Goal: Contribute content: Contribute content

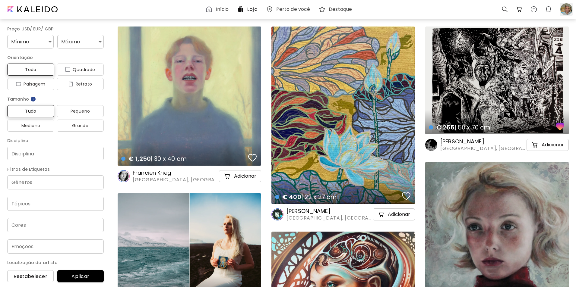
click at [566, 10] on div at bounding box center [566, 9] width 13 height 13
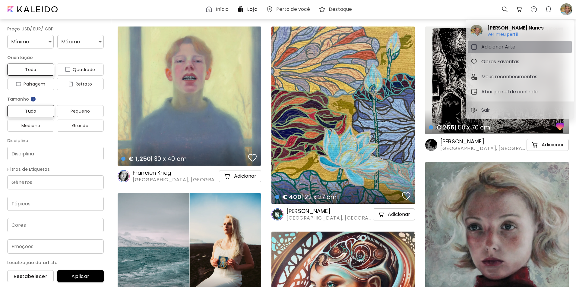
click at [490, 46] on h5 "Adicionar Arte" at bounding box center [499, 46] width 36 height 7
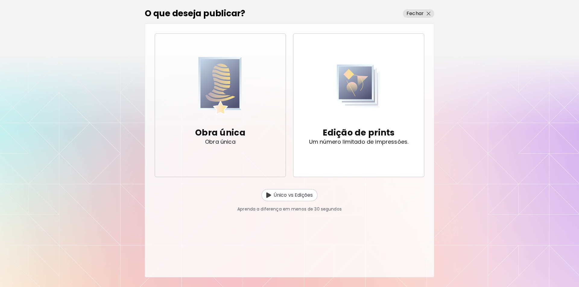
click at [223, 90] on img "button" at bounding box center [219, 86] width 43 height 62
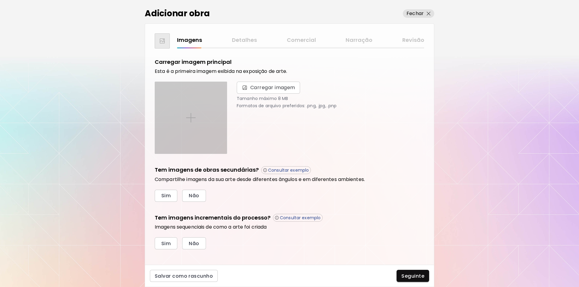
click at [192, 116] on img at bounding box center [191, 118] width 10 height 10
click at [0, 0] on input "file" at bounding box center [0, 0] width 0 height 0
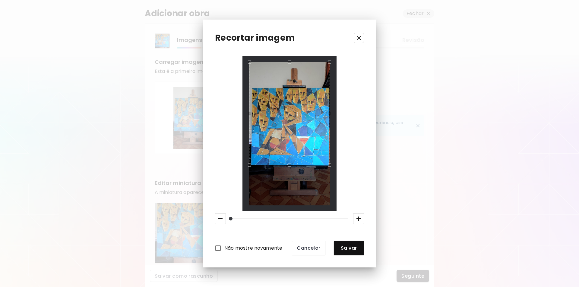
click at [291, 62] on div "Use the arrow keys to move the crop selection area" at bounding box center [289, 62] width 80 height 0
click at [251, 113] on div "Use the up and down arrow keys to move the west drag handle to change the crop …" at bounding box center [251, 113] width 0 height 0
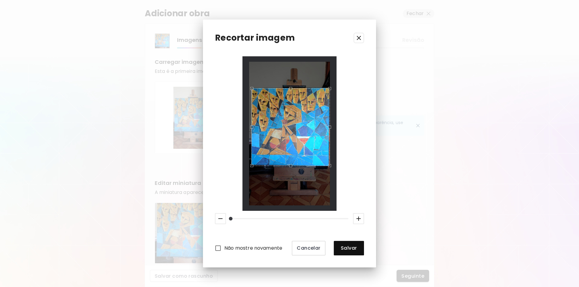
click at [294, 89] on div "Use the arrow keys to move the crop selection area" at bounding box center [291, 89] width 78 height 0
click at [331, 126] on div "Use the up and down arrow keys to move the east drag handle to change the crop …" at bounding box center [331, 126] width 0 height 0
click at [289, 166] on div "Use the up and down arrow keys to move the south drag handle to change the crop…" at bounding box center [289, 166] width 0 height 0
click at [347, 249] on span "Salvar" at bounding box center [349, 248] width 21 height 6
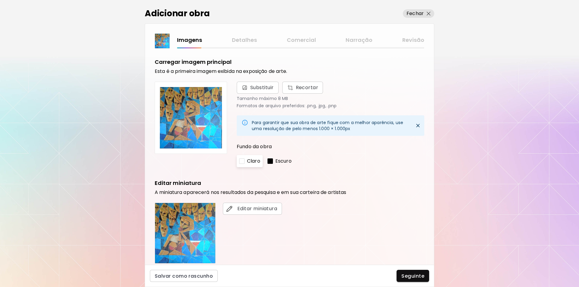
click at [272, 161] on div at bounding box center [270, 161] width 5 height 5
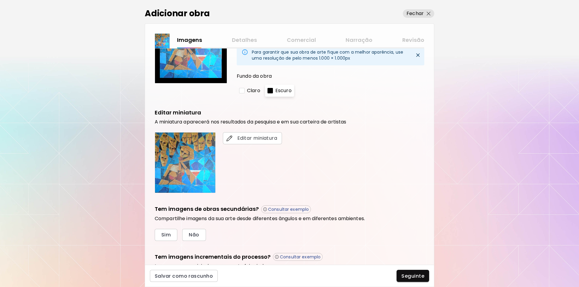
scroll to position [71, 0]
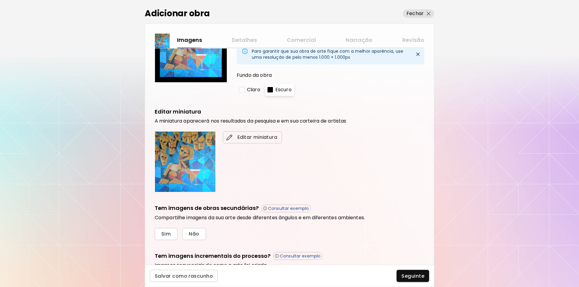
click at [256, 138] on span "Editar miniatura" at bounding box center [252, 137] width 49 height 7
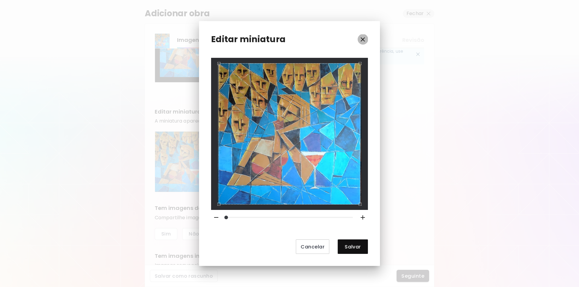
click at [362, 40] on icon "button" at bounding box center [362, 39] width 7 height 7
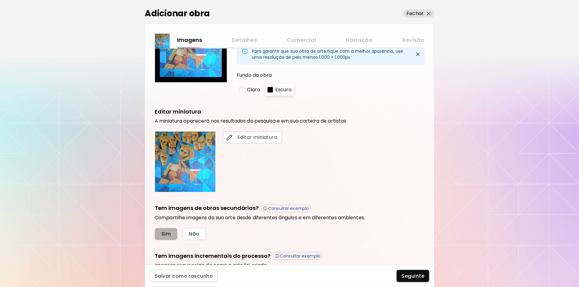
click at [166, 236] on span "Sim" at bounding box center [165, 234] width 9 height 6
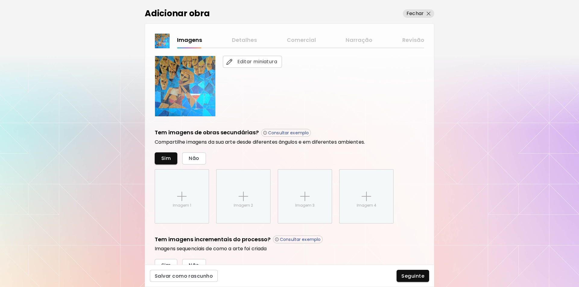
scroll to position [175, 0]
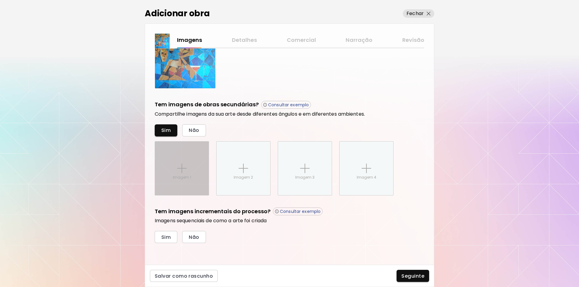
click at [182, 168] on img at bounding box center [182, 169] width 10 height 10
click at [0, 0] on input "Imagem 1" at bounding box center [0, 0] width 0 height 0
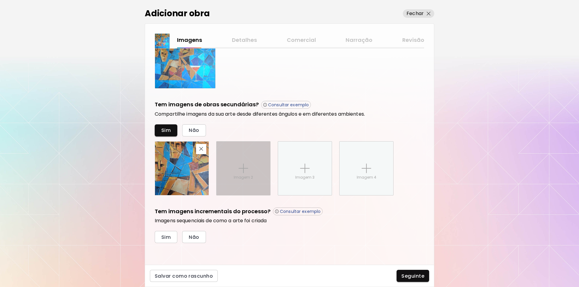
click at [242, 165] on img at bounding box center [244, 169] width 10 height 10
click at [0, 0] on input "Imagem 2" at bounding box center [0, 0] width 0 height 0
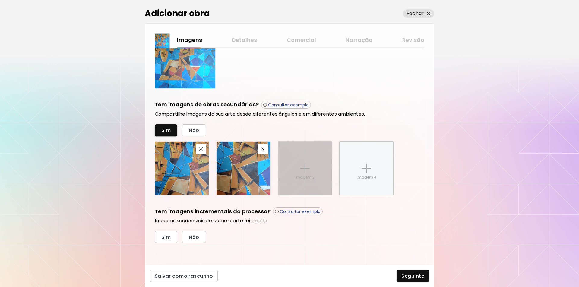
click at [307, 166] on img at bounding box center [305, 169] width 10 height 10
click at [0, 0] on input "Imagem 3" at bounding box center [0, 0] width 0 height 0
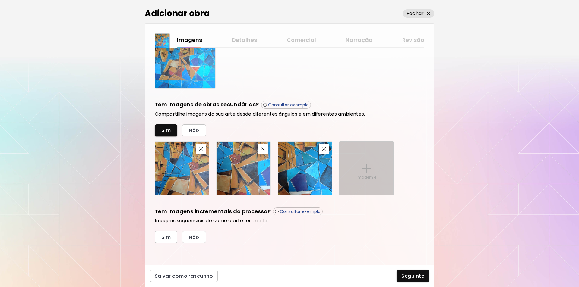
click at [366, 169] on img at bounding box center [367, 169] width 10 height 10
click at [0, 0] on input "Imagem 4" at bounding box center [0, 0] width 0 height 0
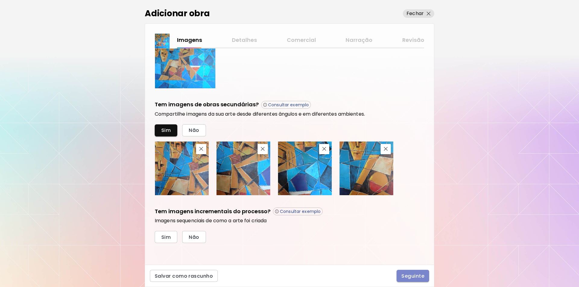
click at [414, 277] on span "Seguinte" at bounding box center [412, 276] width 23 height 6
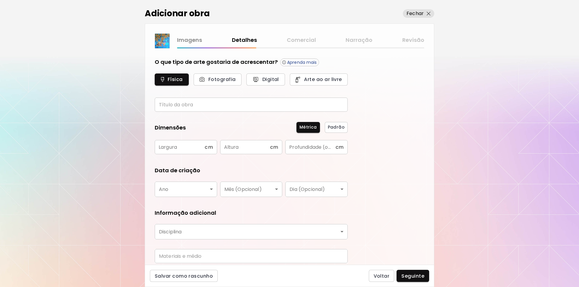
click at [163, 107] on input "text" at bounding box center [251, 105] width 193 height 14
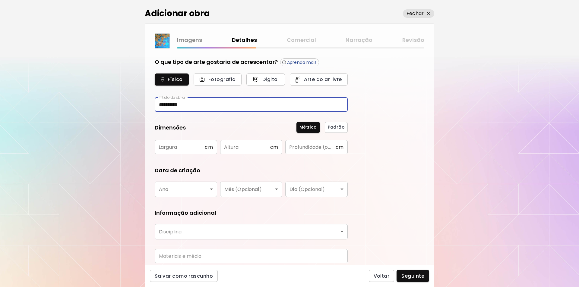
type input "**********"
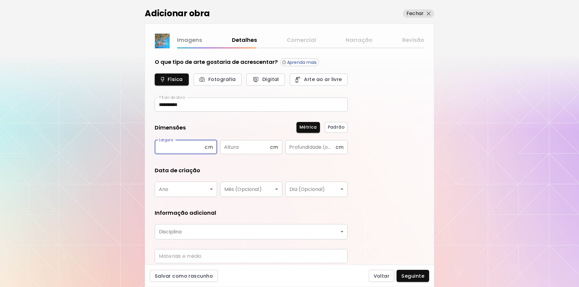
drag, startPoint x: 165, startPoint y: 148, endPoint x: 258, endPoint y: 159, distance: 94.4
click at [166, 148] on input "text" at bounding box center [180, 147] width 50 height 14
type input "***"
click at [229, 150] on input "text" at bounding box center [245, 147] width 50 height 14
type input "***"
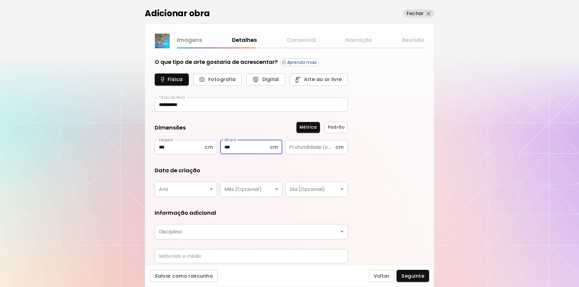
click at [297, 147] on input "text" at bounding box center [310, 147] width 50 height 14
type input "*"
click at [210, 189] on body "**********" at bounding box center [289, 143] width 579 height 287
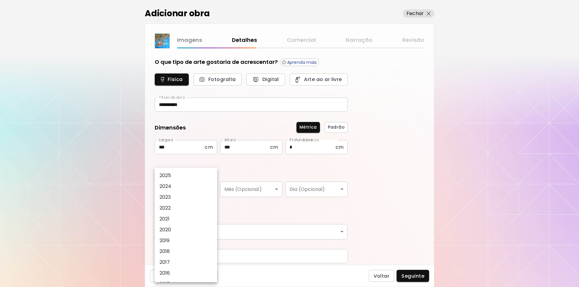
click at [163, 174] on p "2025" at bounding box center [166, 175] width 12 height 7
type input "****"
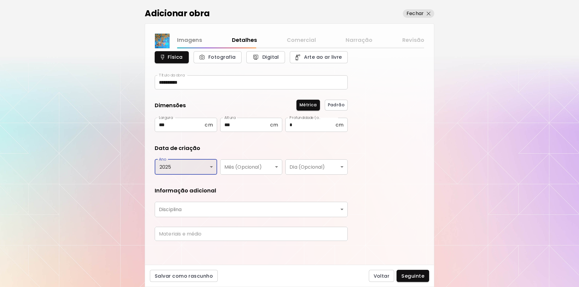
scroll to position [23, 0]
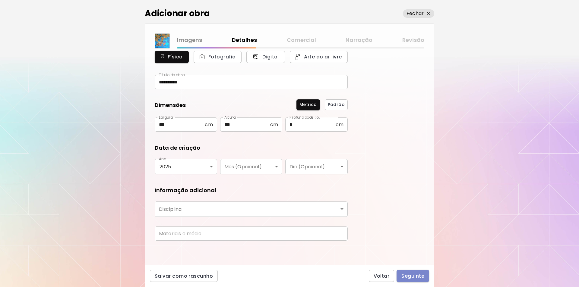
click at [407, 276] on span "Seguinte" at bounding box center [412, 276] width 23 height 6
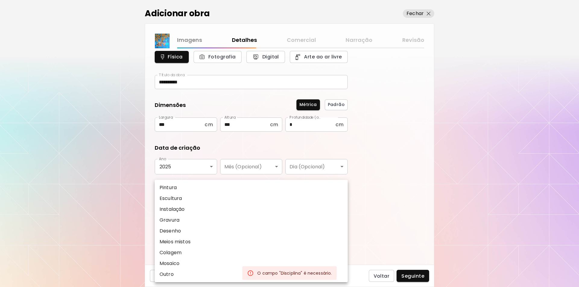
click at [342, 210] on body "**********" at bounding box center [289, 143] width 579 height 287
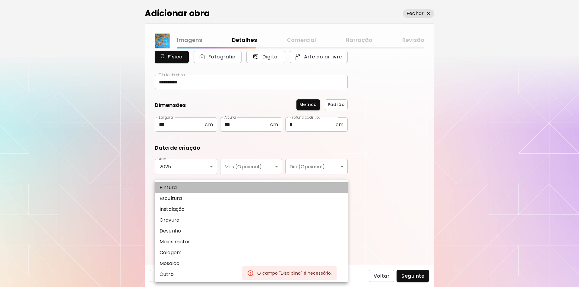
click at [168, 188] on p "Pintura" at bounding box center [168, 187] width 17 height 7
type input "********"
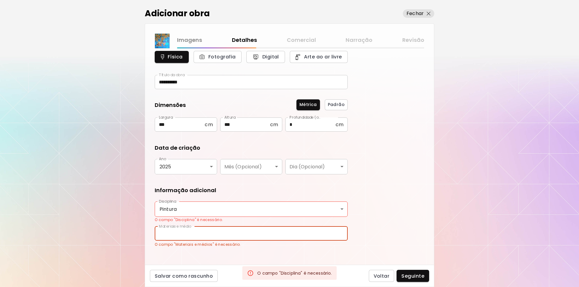
drag, startPoint x: 157, startPoint y: 233, endPoint x: 161, endPoint y: 234, distance: 3.7
click at [157, 233] on input "text" at bounding box center [251, 234] width 193 height 14
type input "**********"
click at [411, 275] on span "Seguinte" at bounding box center [412, 276] width 23 height 6
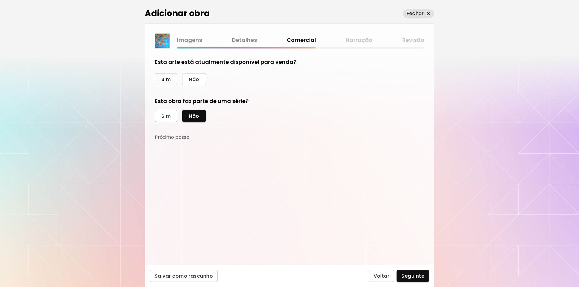
drag, startPoint x: 165, startPoint y: 76, endPoint x: 167, endPoint y: 79, distance: 3.2
click at [165, 77] on span "Sim" at bounding box center [165, 79] width 9 height 6
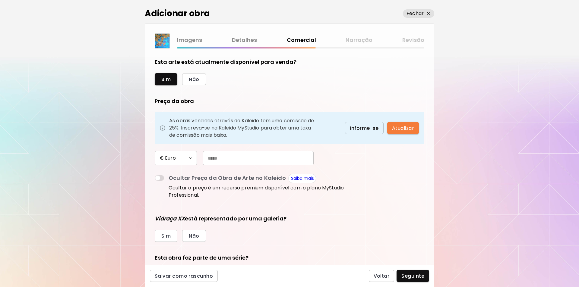
click at [212, 158] on input "text" at bounding box center [258, 158] width 111 height 14
type input "*****"
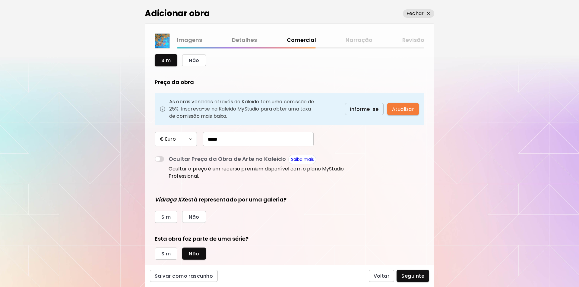
scroll to position [33, 0]
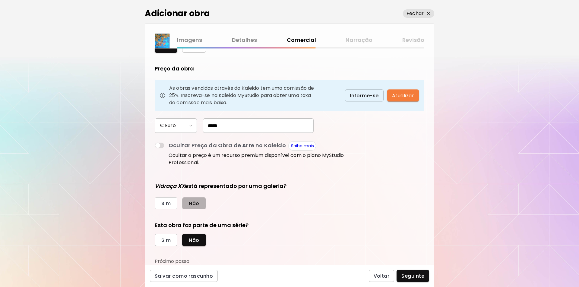
click at [190, 204] on span "Não" at bounding box center [194, 204] width 10 height 6
click at [162, 242] on span "Sim" at bounding box center [165, 240] width 9 height 6
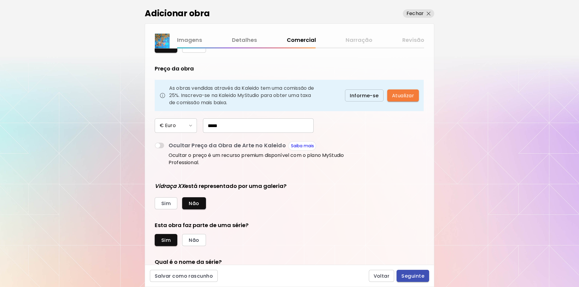
click at [410, 275] on span "Seguinte" at bounding box center [412, 276] width 23 height 6
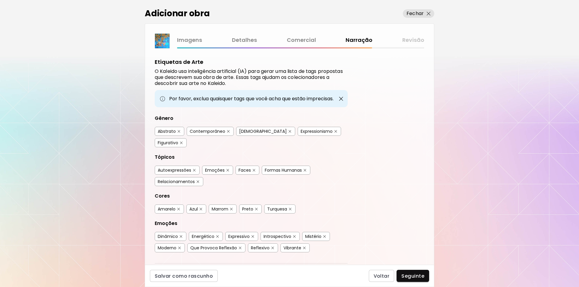
click at [165, 132] on div "Abstrato" at bounding box center [167, 131] width 18 height 6
click at [208, 234] on div "Energético" at bounding box center [203, 237] width 23 height 6
click at [181, 236] on img "button" at bounding box center [181, 237] width 3 height 3
click at [413, 277] on span "Seguinte" at bounding box center [412, 276] width 23 height 6
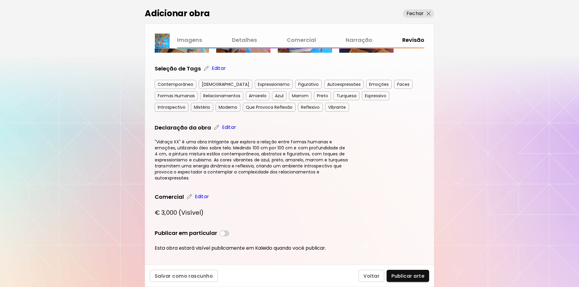
scroll to position [193, 0]
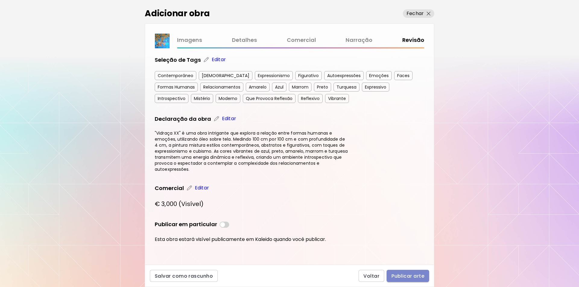
click at [407, 278] on span "Publicar arte" at bounding box center [407, 276] width 33 height 6
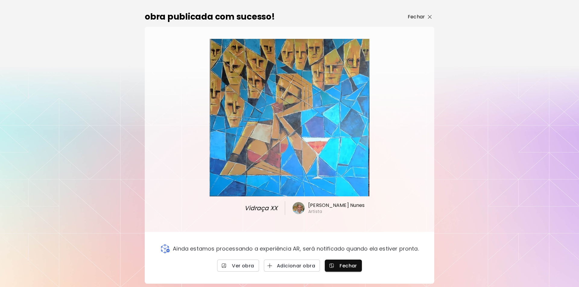
click at [430, 16] on img "button" at bounding box center [430, 17] width 4 height 4
